Goal: Information Seeking & Learning: Learn about a topic

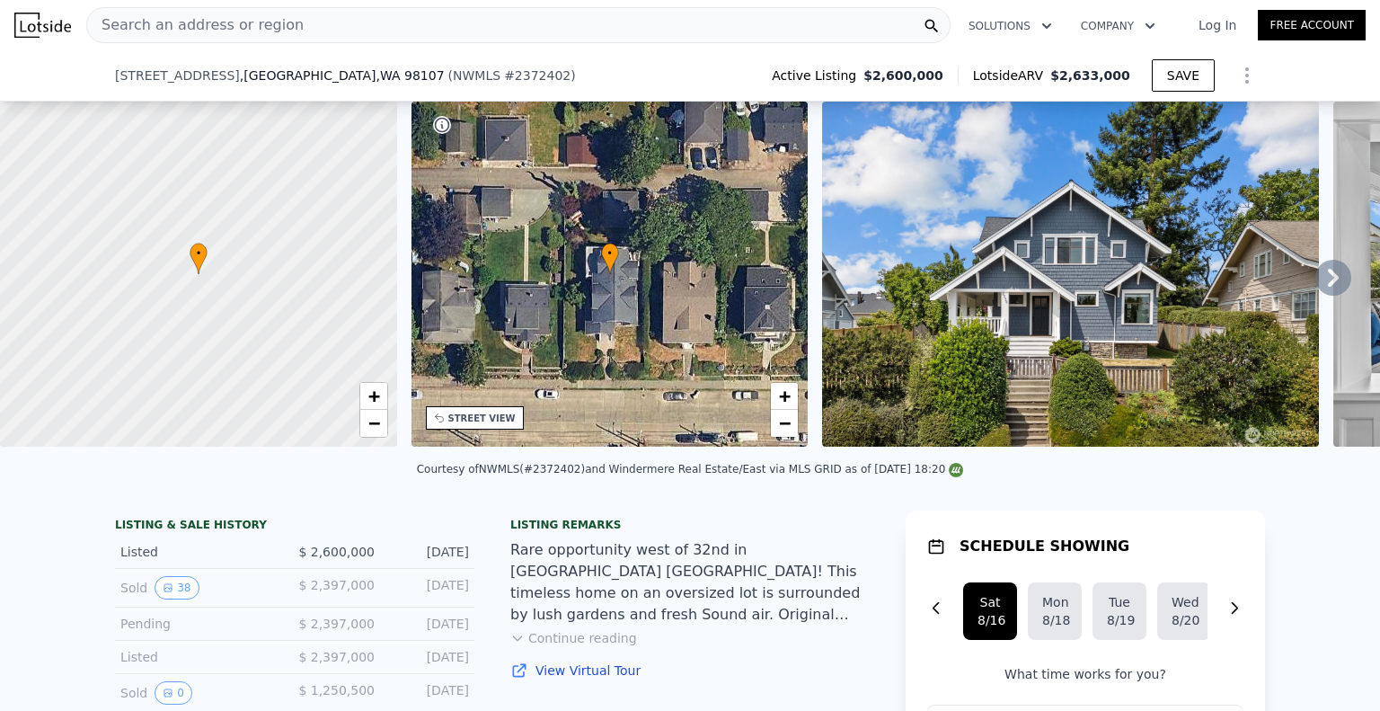
scroll to position [160, 0]
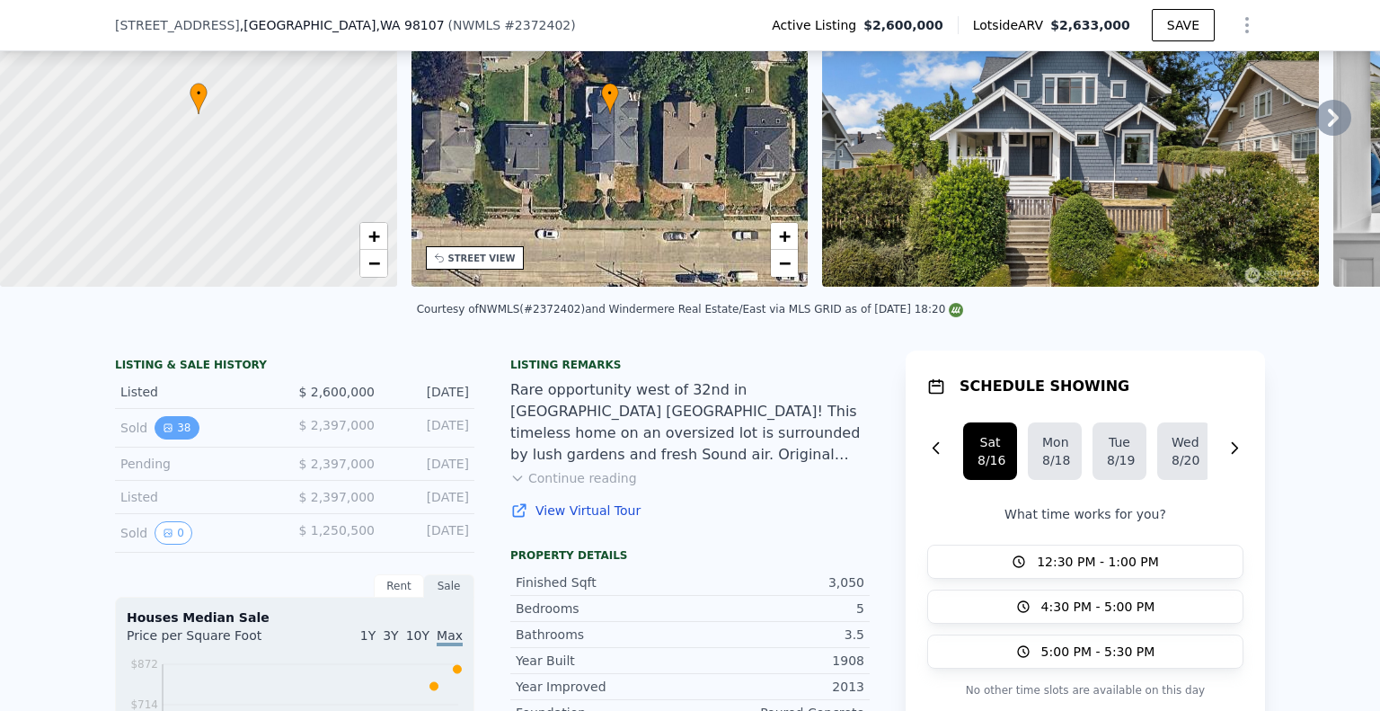
click at [171, 422] on button "38" at bounding box center [177, 427] width 44 height 23
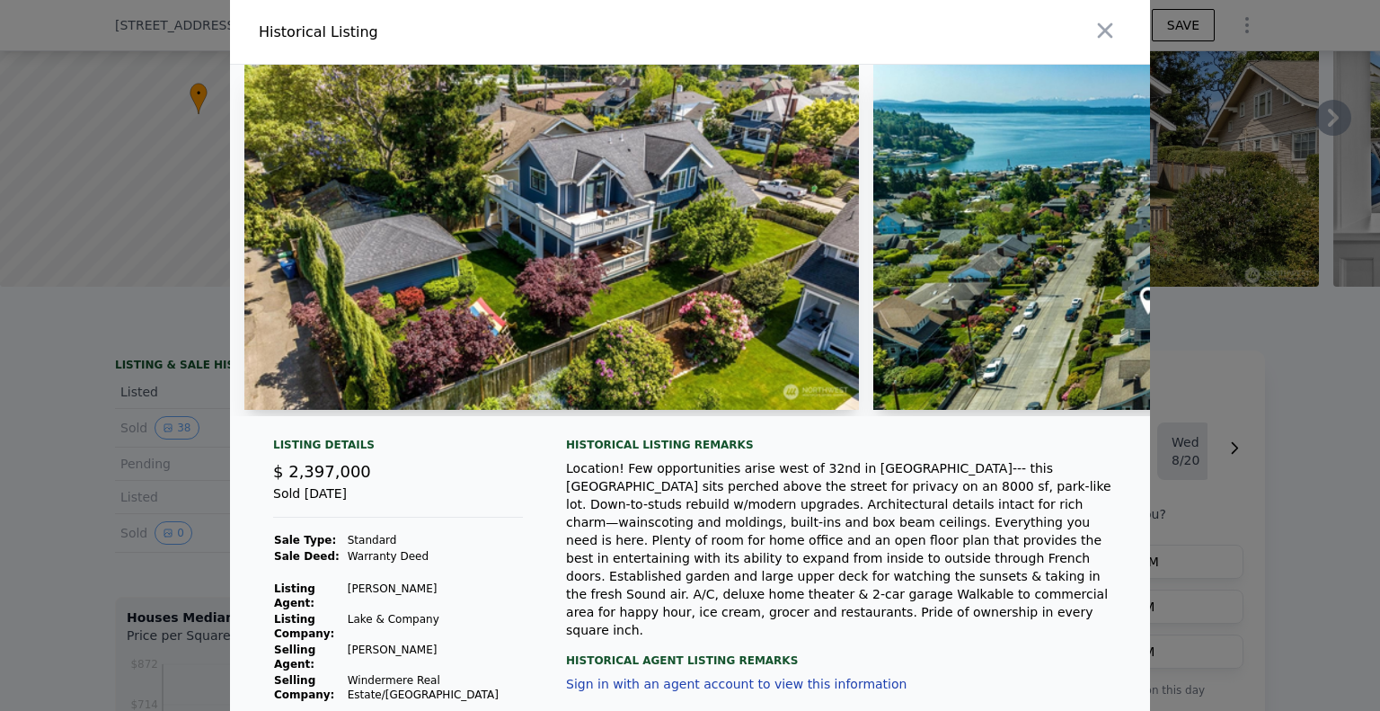
click at [636, 210] on img at bounding box center [551, 237] width 615 height 345
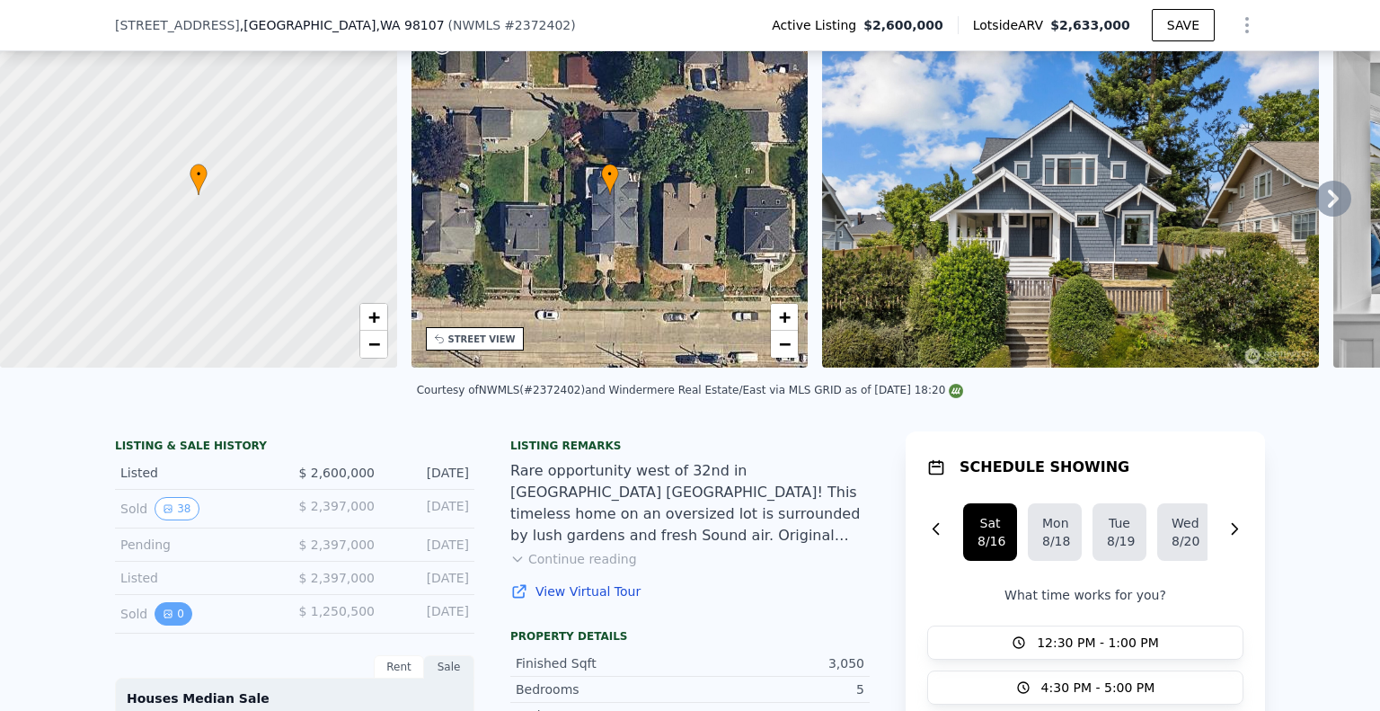
scroll to position [83, 0]
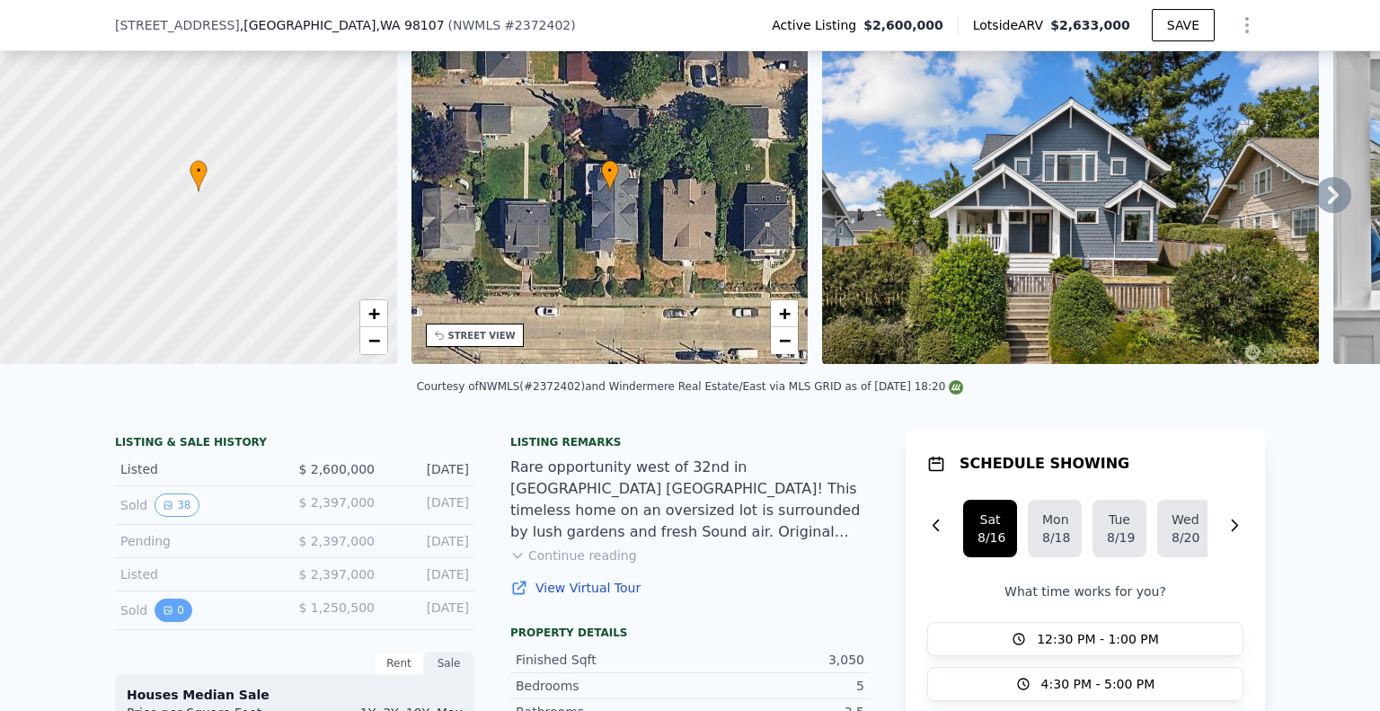
click at [173, 606] on button "0" at bounding box center [174, 609] width 38 height 23
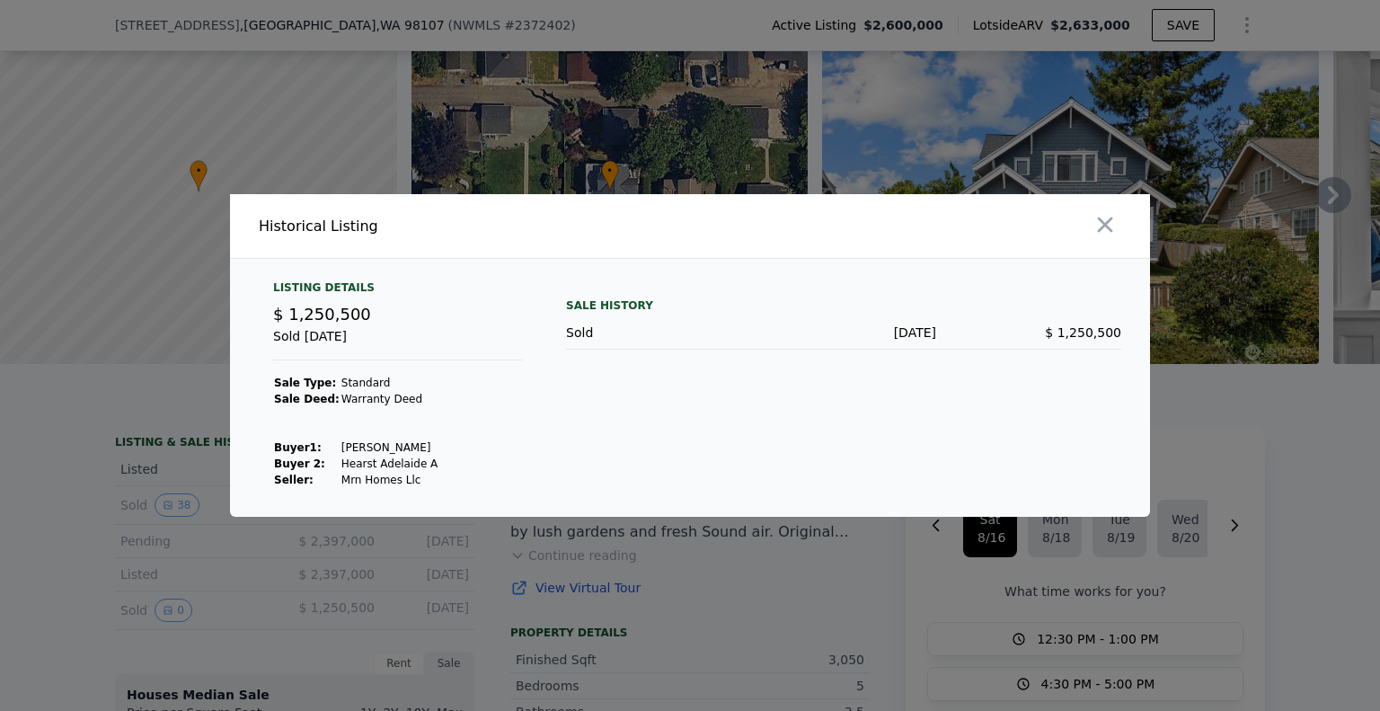
click at [38, 523] on div at bounding box center [690, 355] width 1380 height 711
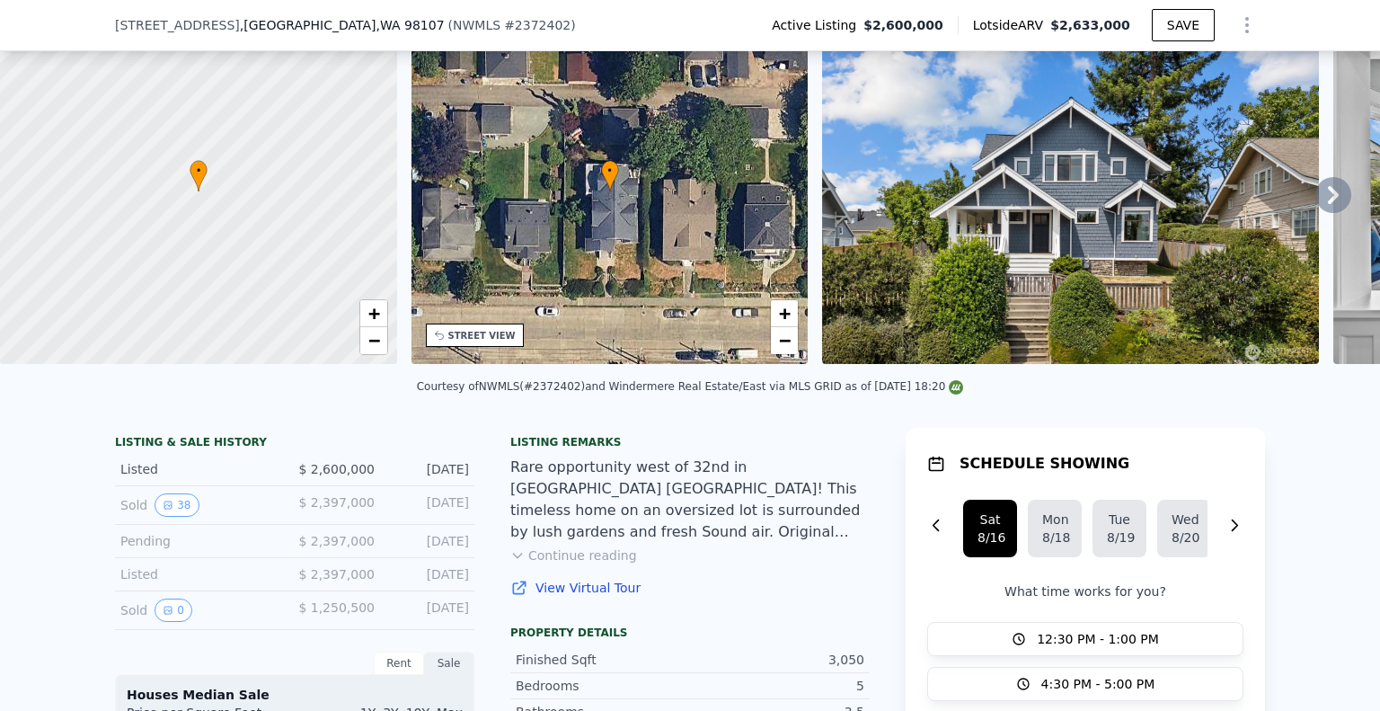
click at [594, 553] on button "Continue reading" at bounding box center [573, 555] width 127 height 18
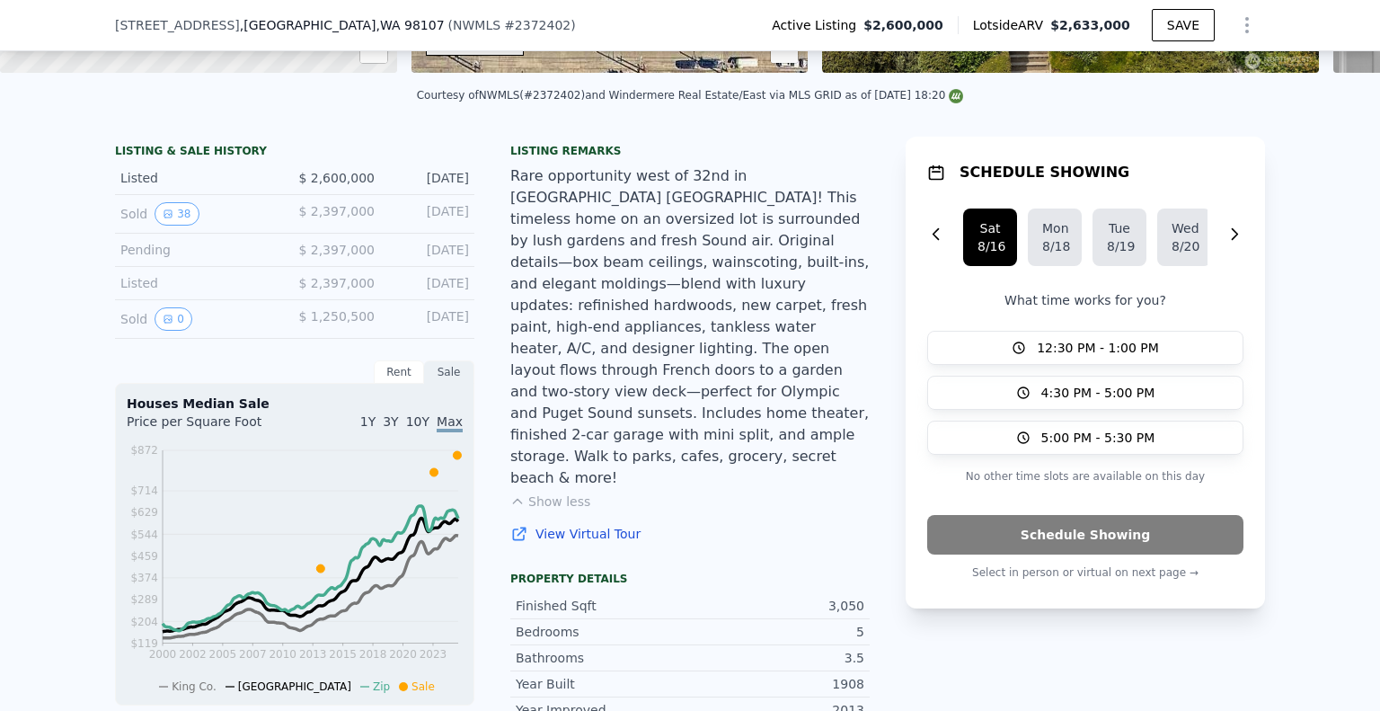
scroll to position [397, 0]
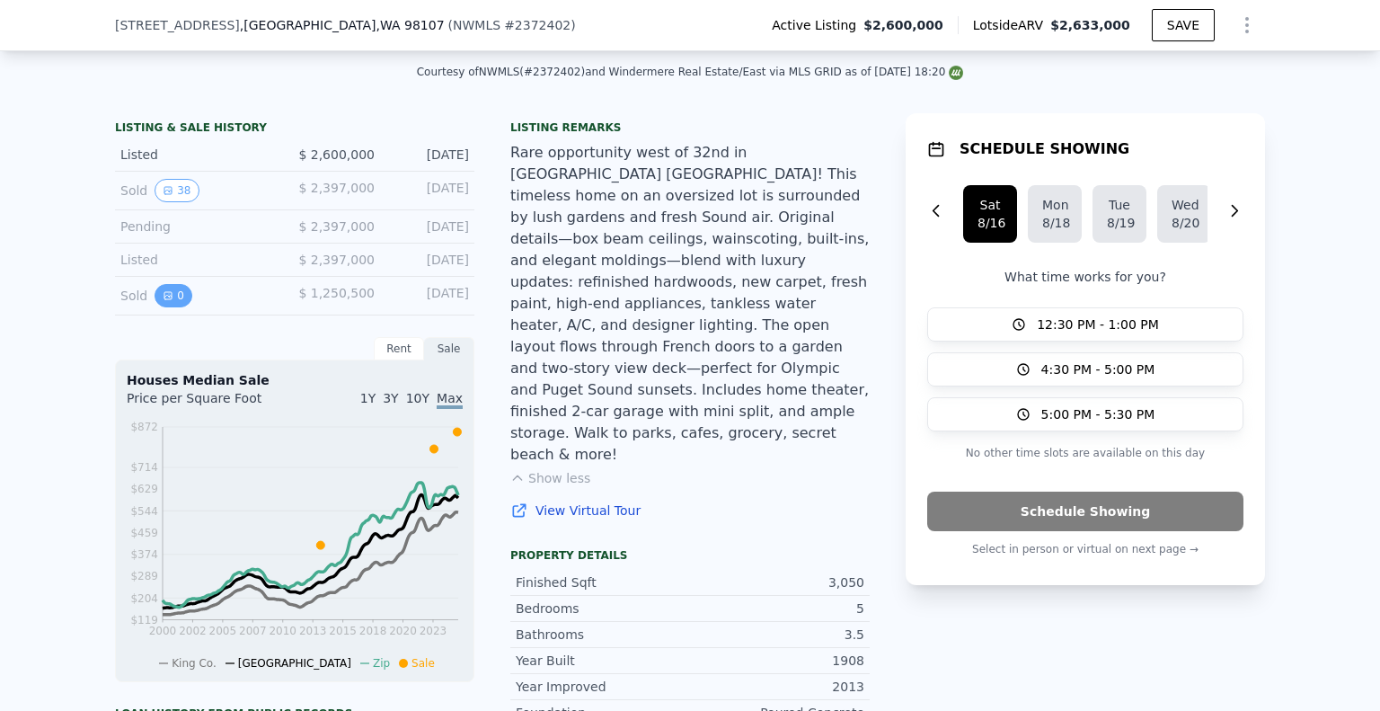
click at [173, 301] on button "0" at bounding box center [174, 295] width 38 height 23
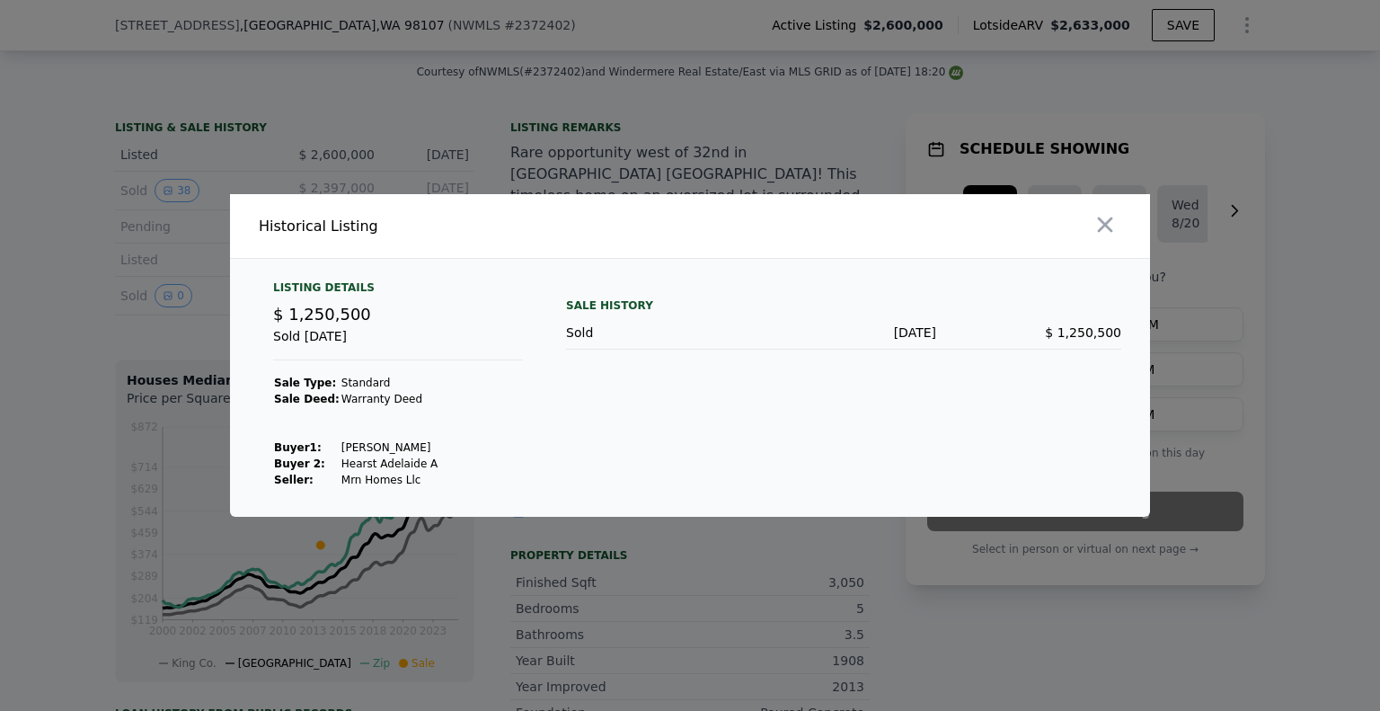
click at [388, 485] on td "Mrn Homes Llc" at bounding box center [390, 480] width 99 height 16
copy td "Mrn Homes Llc"
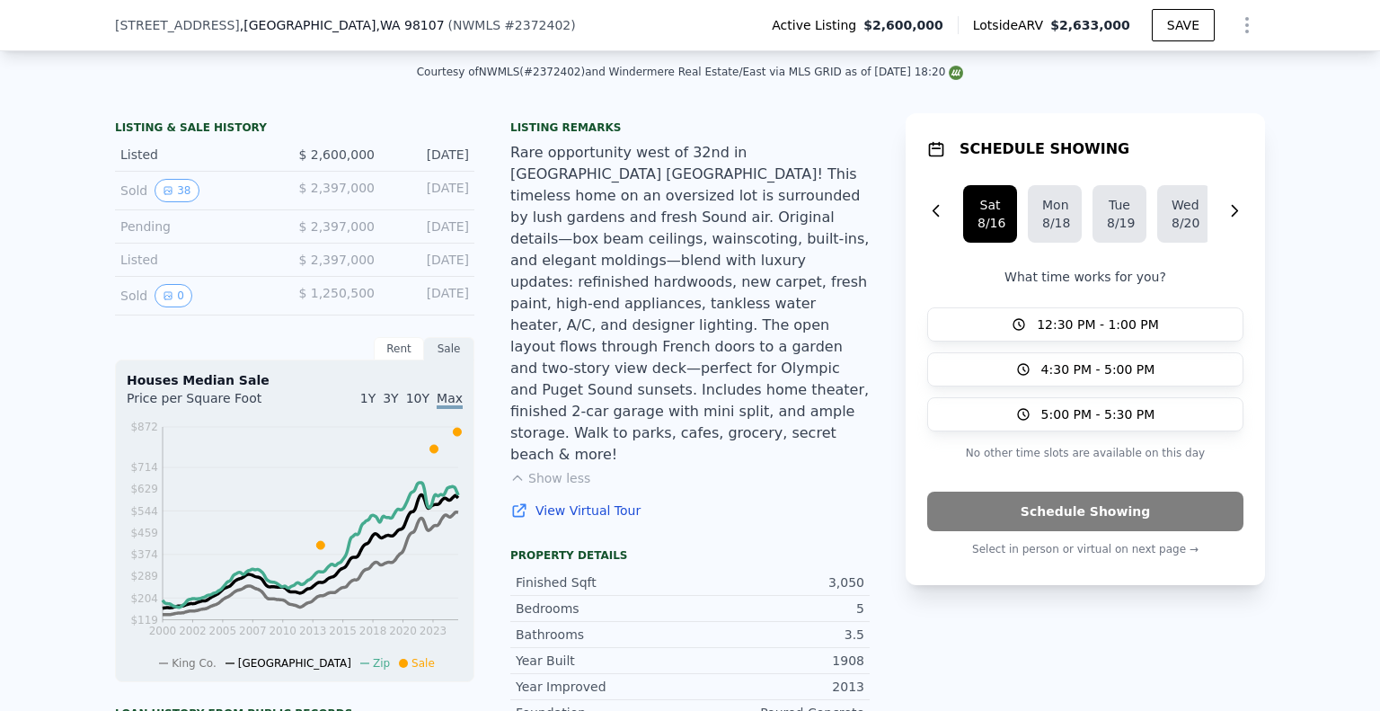
click at [710, 258] on div "Rare opportunity west of 32nd in [GEOGRAPHIC_DATA] [GEOGRAPHIC_DATA]! This time…" at bounding box center [689, 303] width 359 height 323
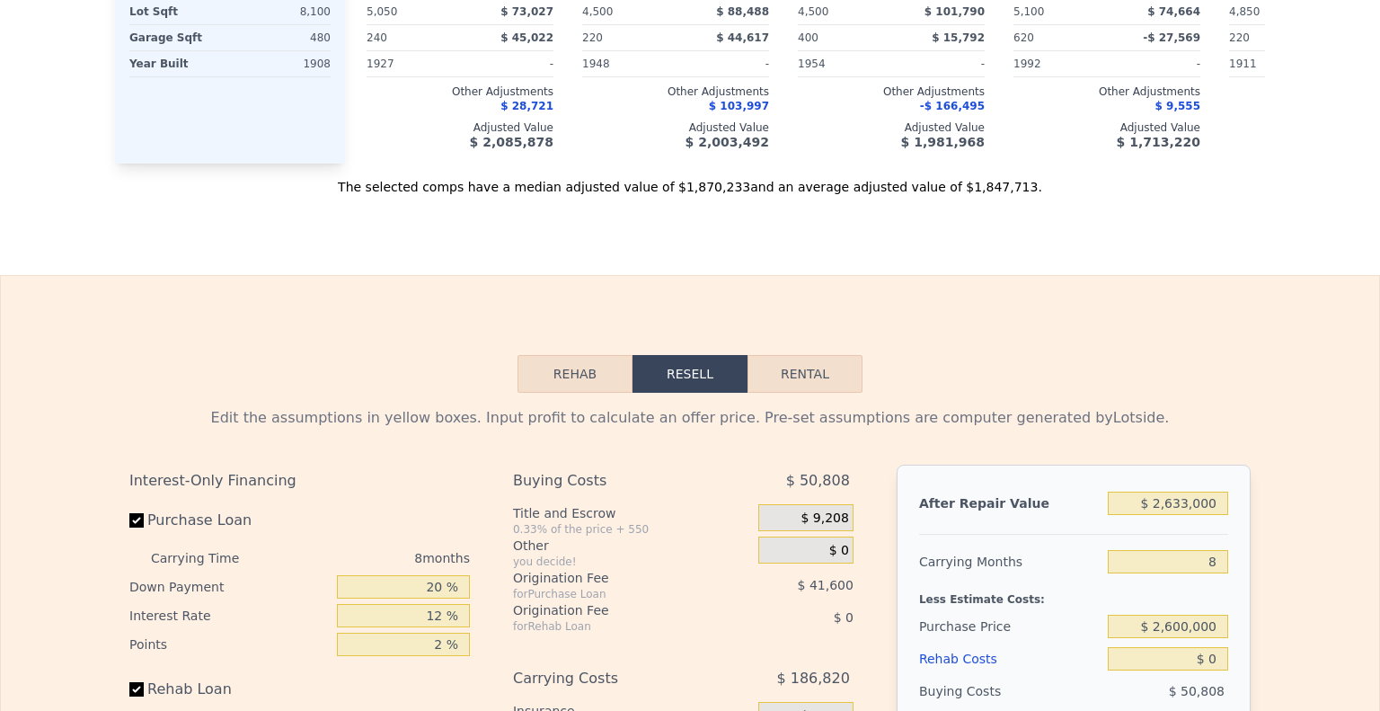
scroll to position [0, 0]
